Goal: Find specific page/section: Find specific page/section

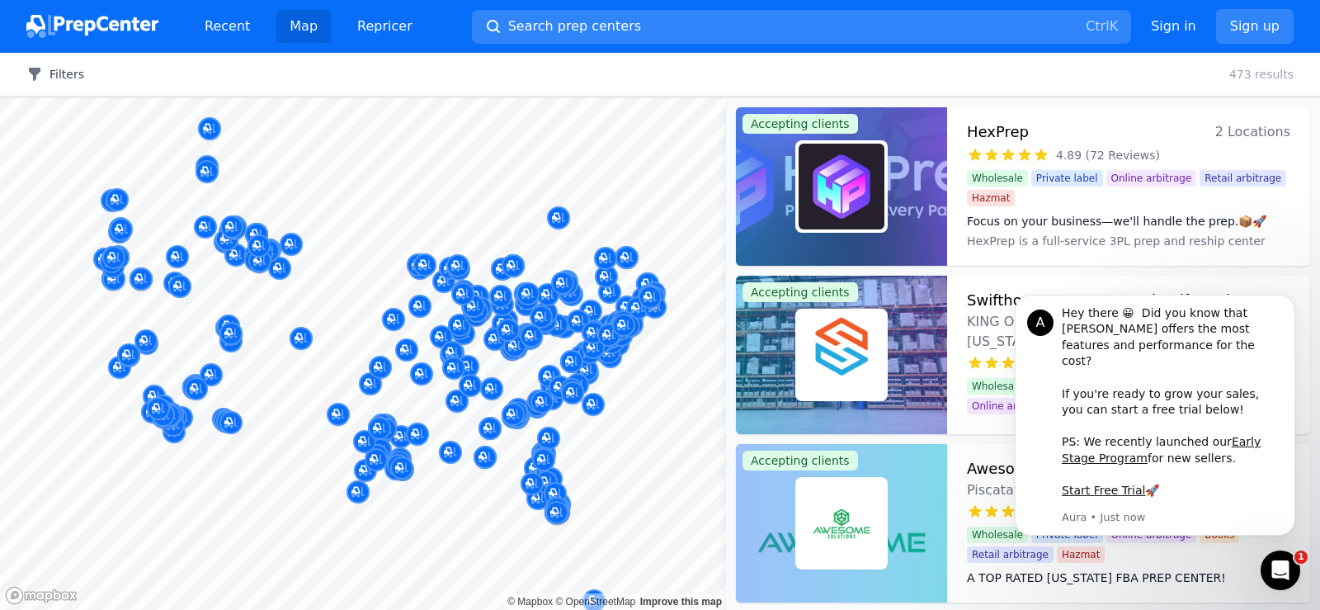
click at [49, 82] on button "Filters" at bounding box center [55, 74] width 58 height 16
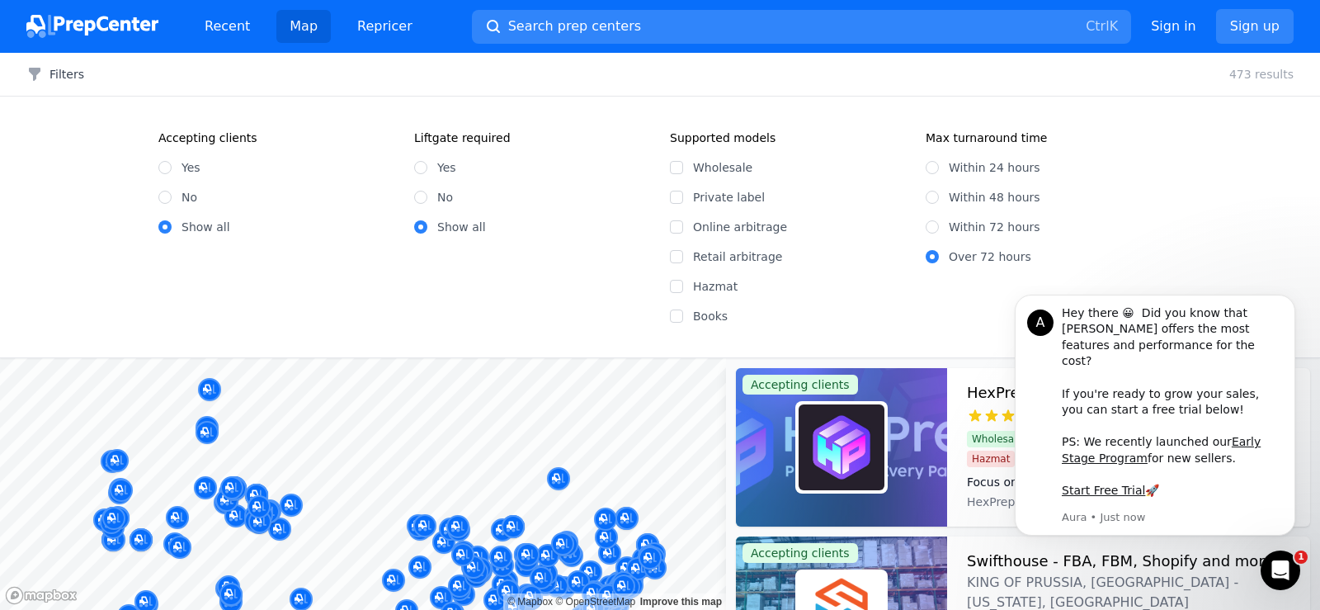
click at [130, 75] on div "Filters Clear all 473 results" at bounding box center [660, 75] width 1320 height 44
click at [38, 76] on icon "button" at bounding box center [34, 74] width 16 height 16
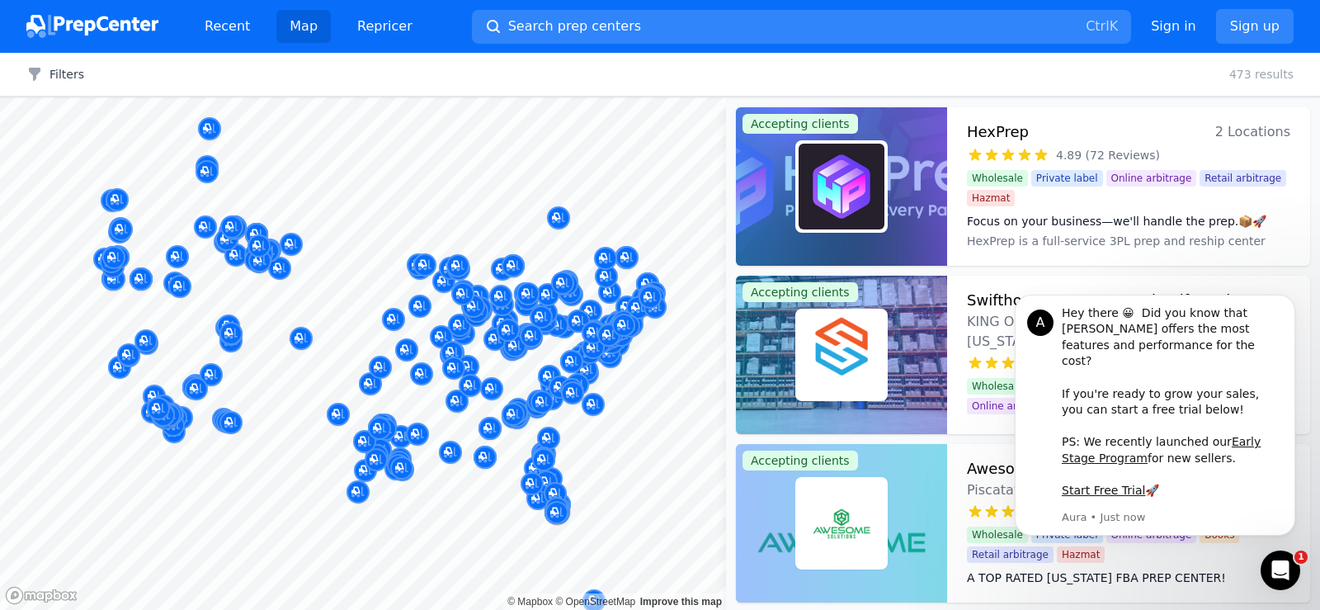
click at [473, 293] on div at bounding box center [473, 287] width 317 height 13
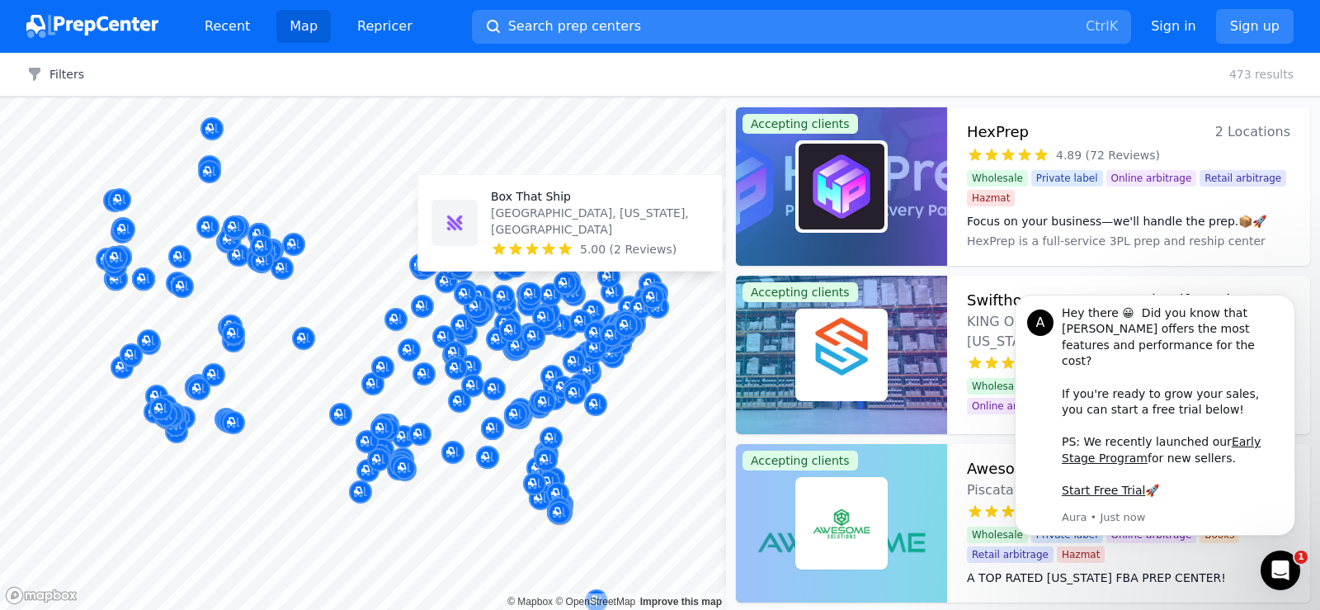
click at [484, 230] on div "Box That Ship [GEOGRAPHIC_DATA][US_STATE], [GEOGRAPHIC_DATA] 5.00 (2 Reviews)" at bounding box center [570, 222] width 290 height 82
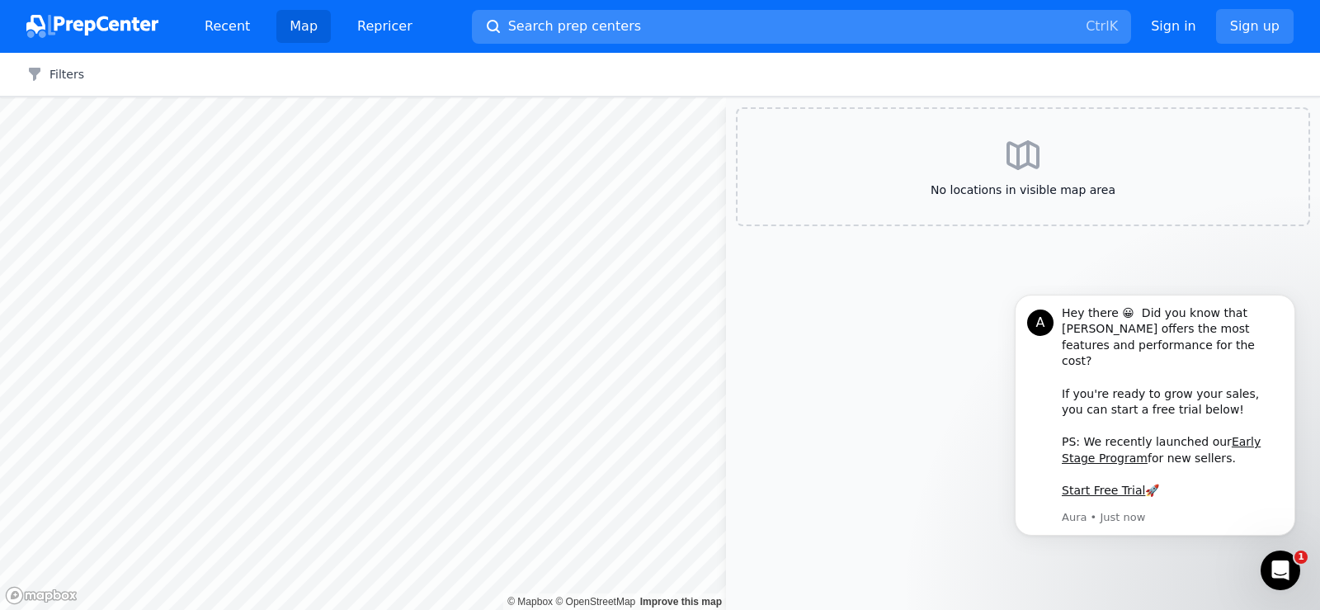
click at [626, 28] on button "Search prep centers Ctrl K" at bounding box center [801, 27] width 659 height 34
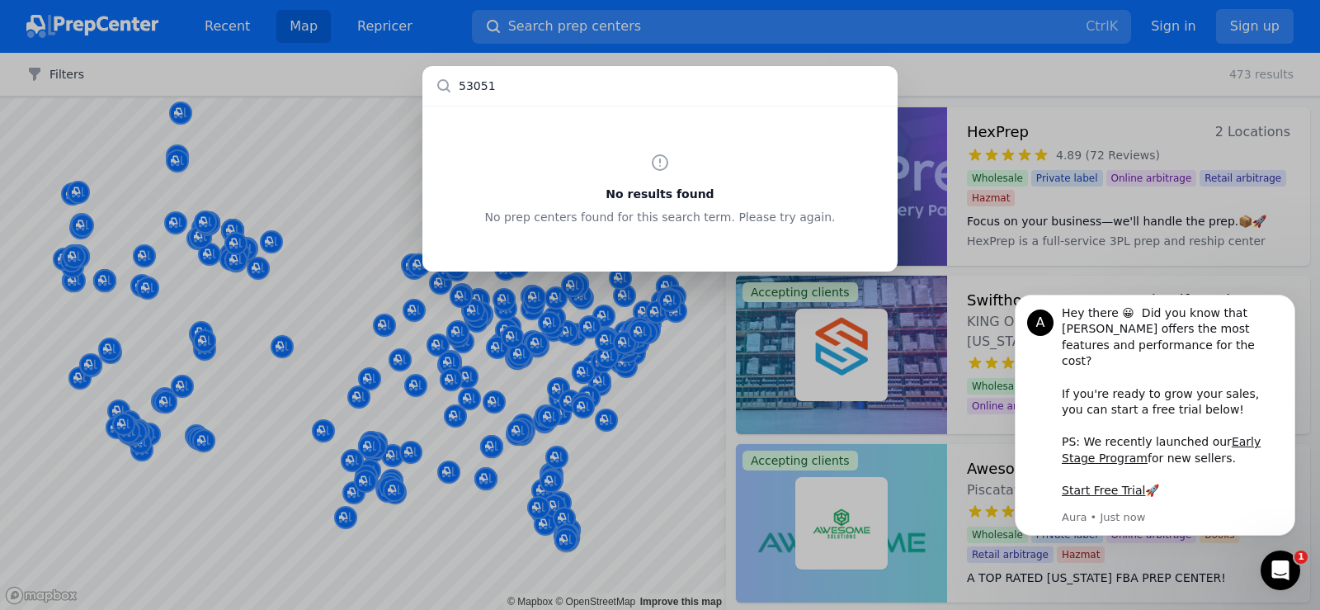
click at [516, 75] on input "53051" at bounding box center [659, 86] width 475 height 40
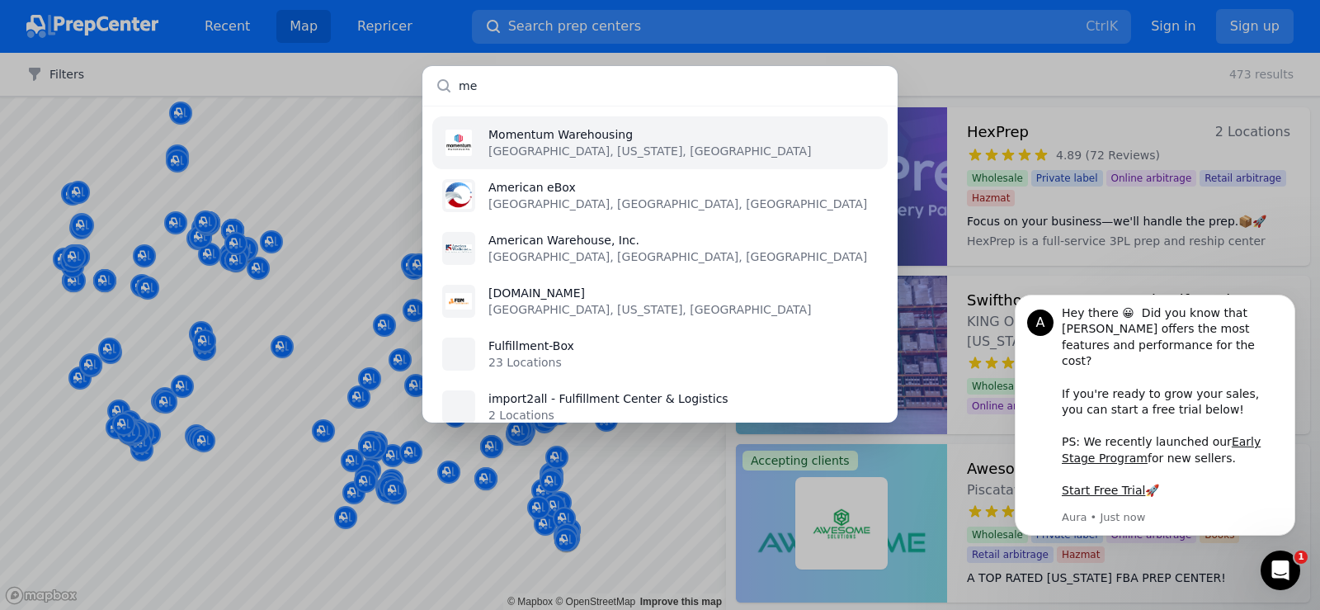
type input "m"
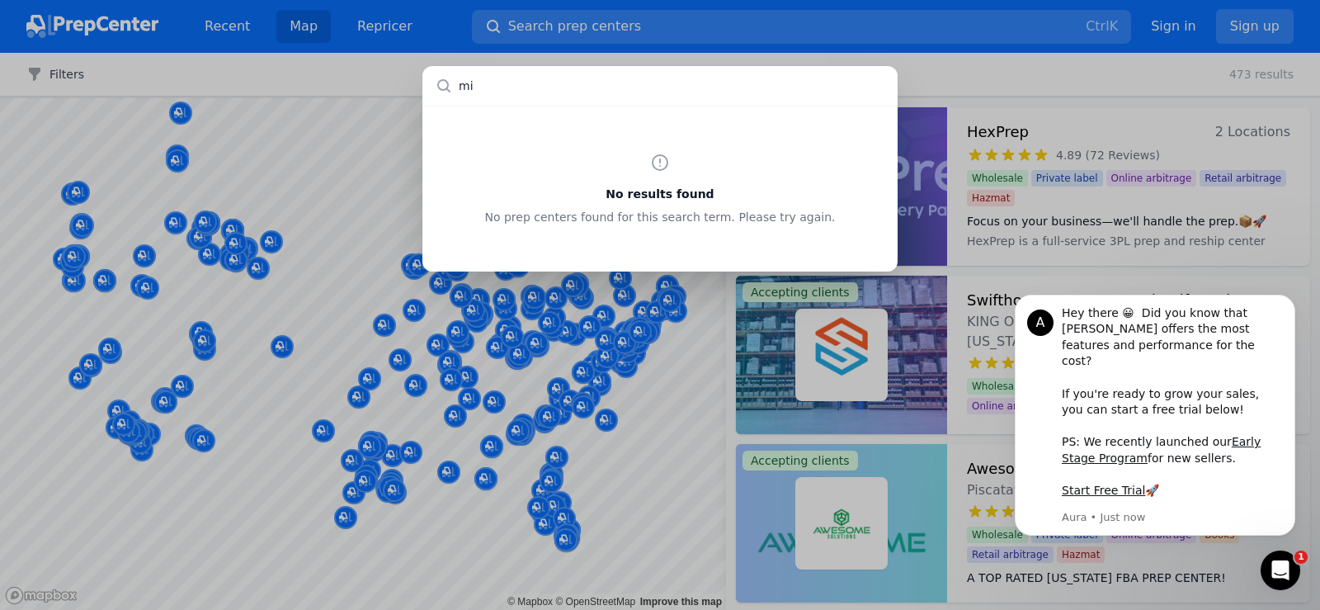
type input "m"
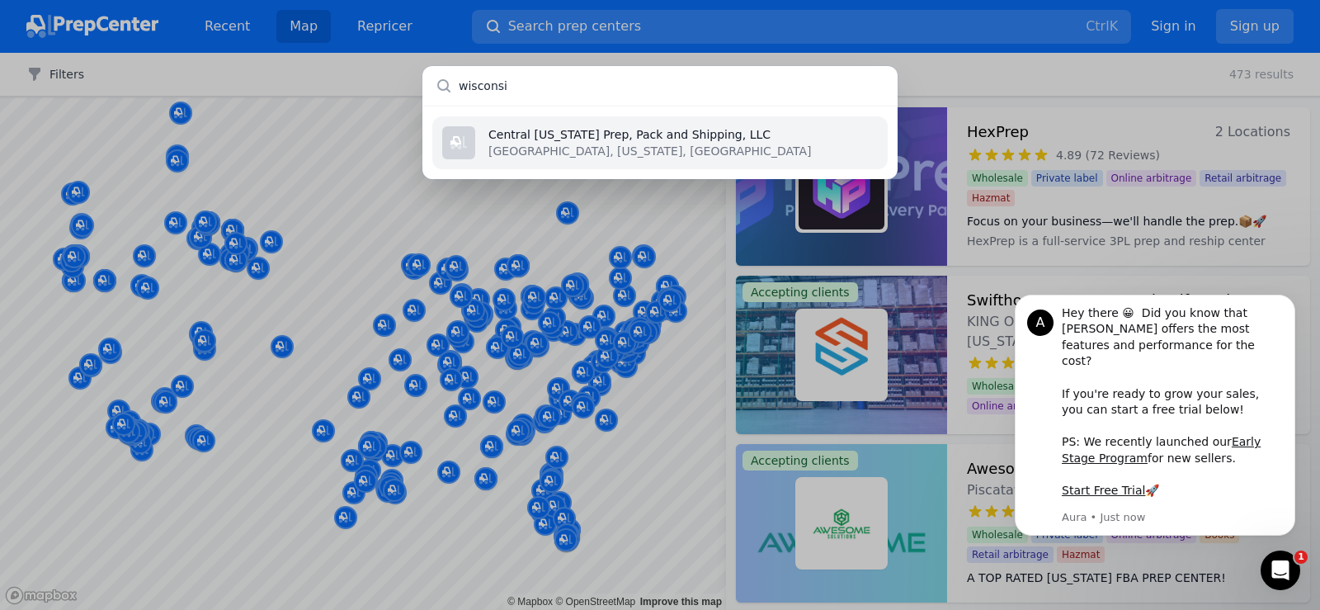
type input "[US_STATE]"
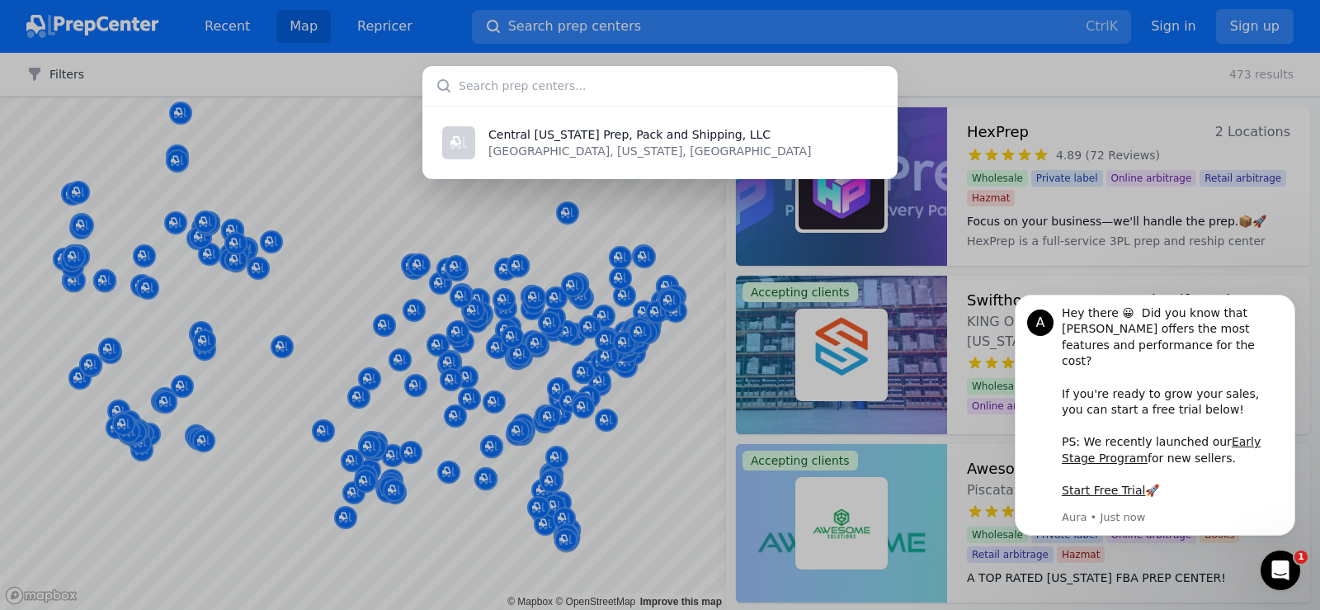
click at [697, 538] on div "Central [US_STATE] Prep, Pack and Shipping, LLC [GEOGRAPHIC_DATA], [US_STATE], …" at bounding box center [660, 305] width 1320 height 610
